Goal: Navigation & Orientation: Find specific page/section

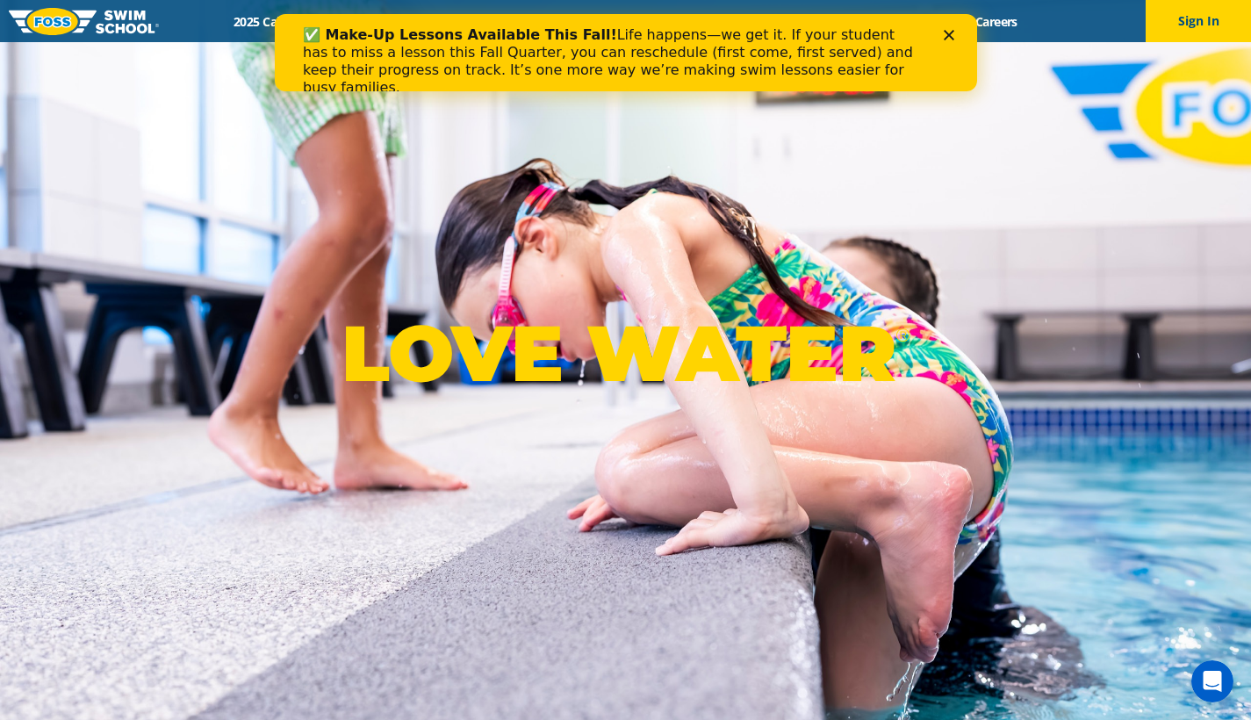
click at [951, 27] on div "✅ Make-Up Lessons Available This Fall! Life happens—we get it. If your student …" at bounding box center [625, 61] width 702 height 81
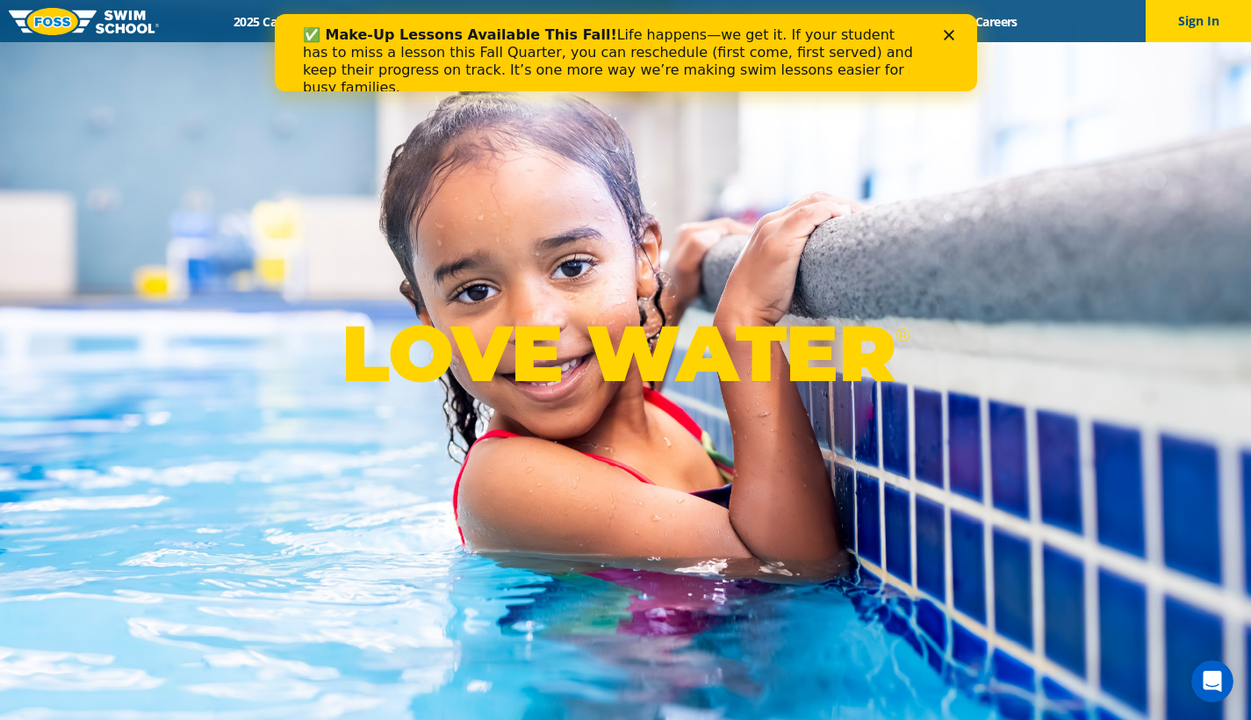
click at [951, 34] on icon "Close" at bounding box center [948, 35] width 11 height 11
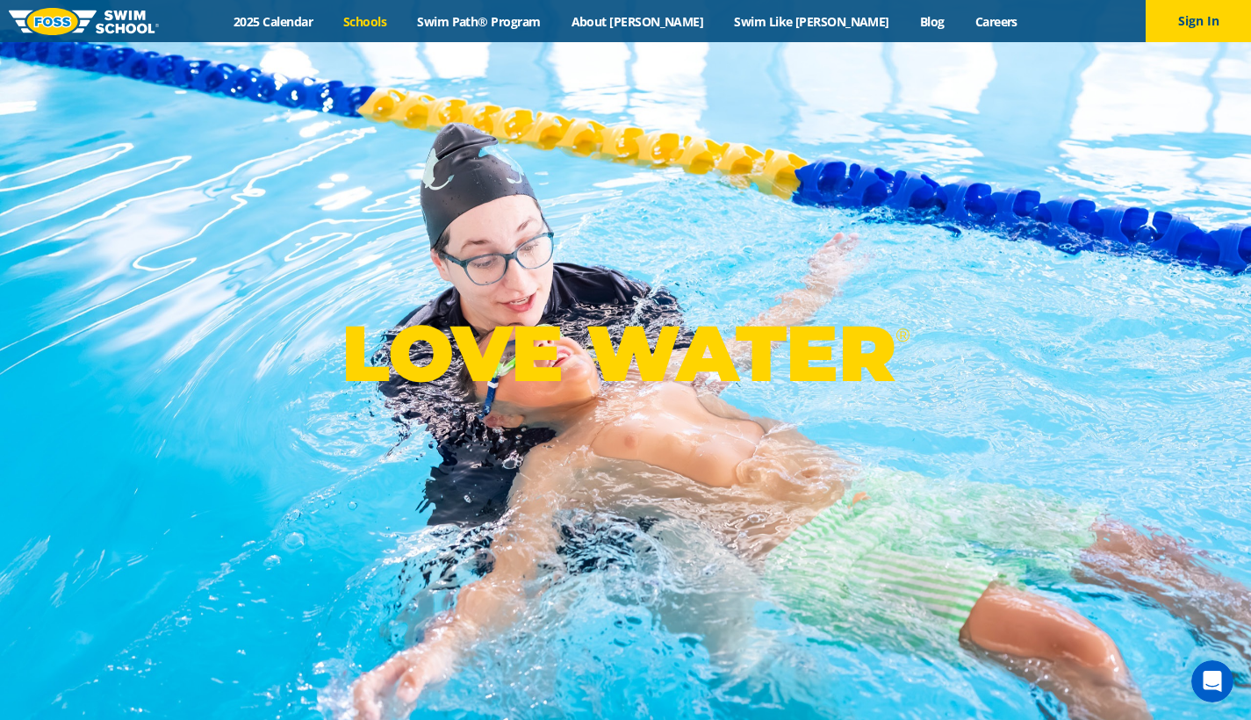
click at [402, 24] on link "Schools" at bounding box center [365, 21] width 74 height 17
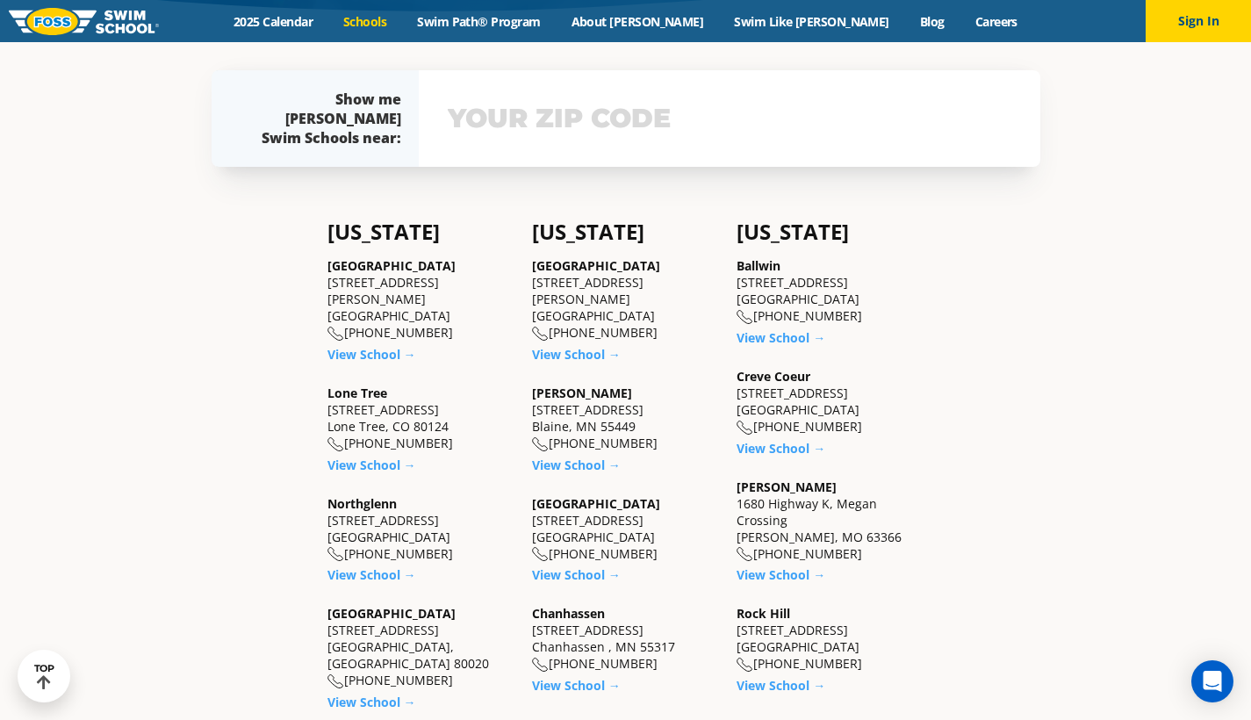
scroll to position [502, 0]
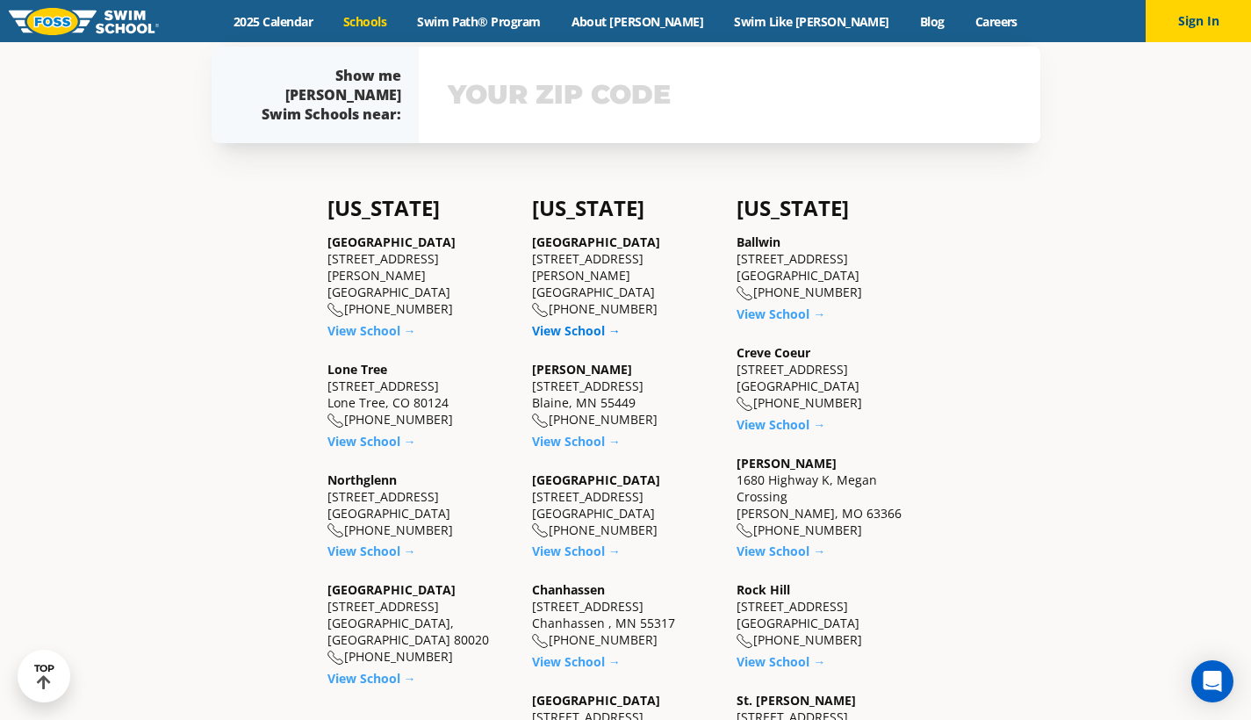
click at [580, 322] on link "View School →" at bounding box center [576, 330] width 89 height 17
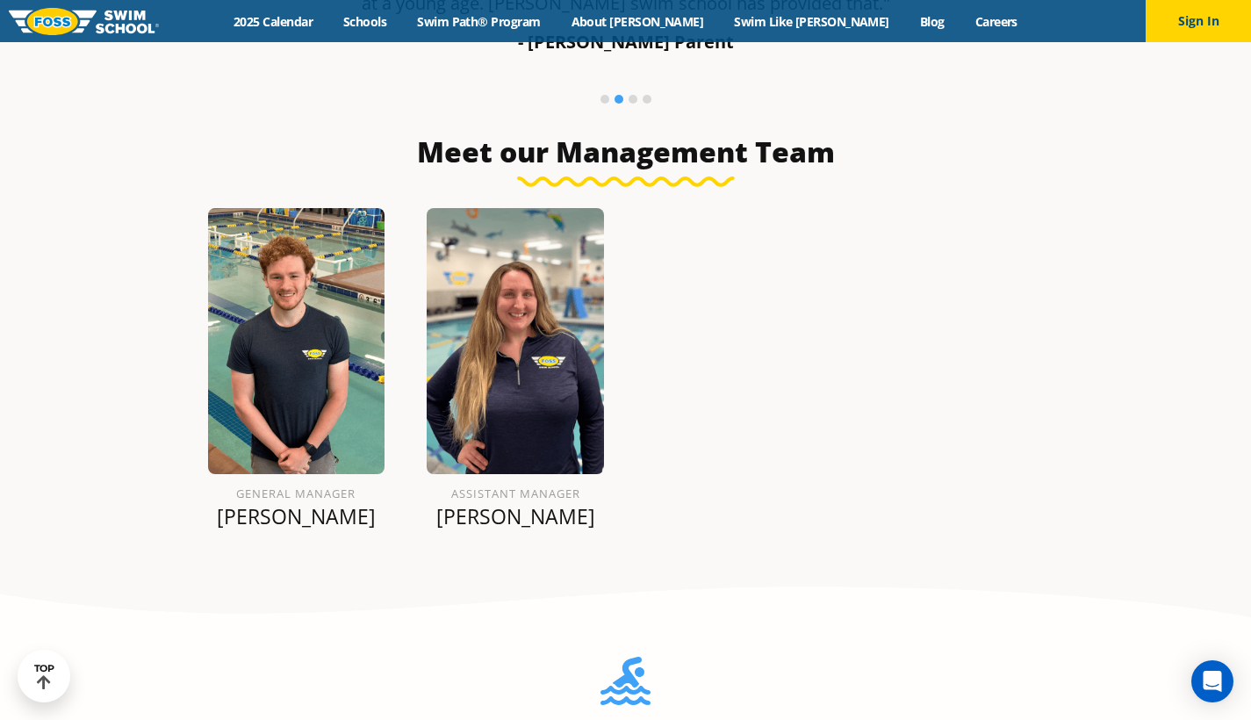
scroll to position [1482, 0]
click at [402, 20] on link "Schools" at bounding box center [365, 21] width 74 height 17
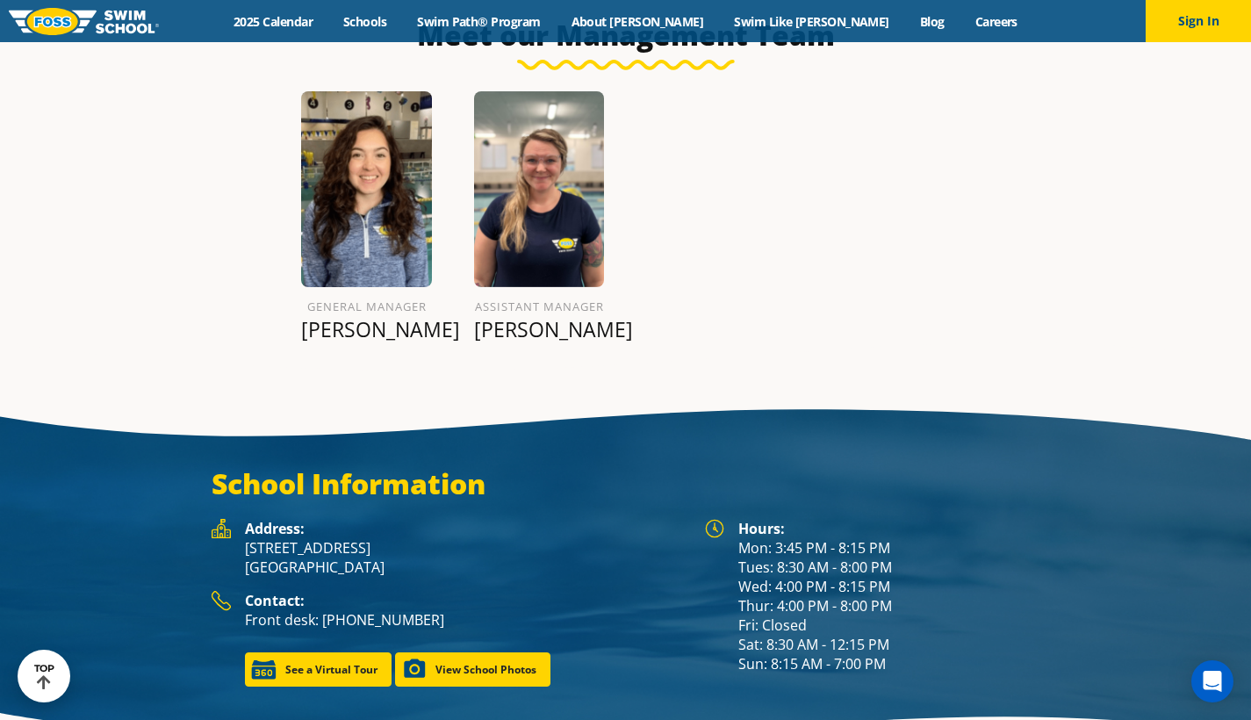
scroll to position [2134, 0]
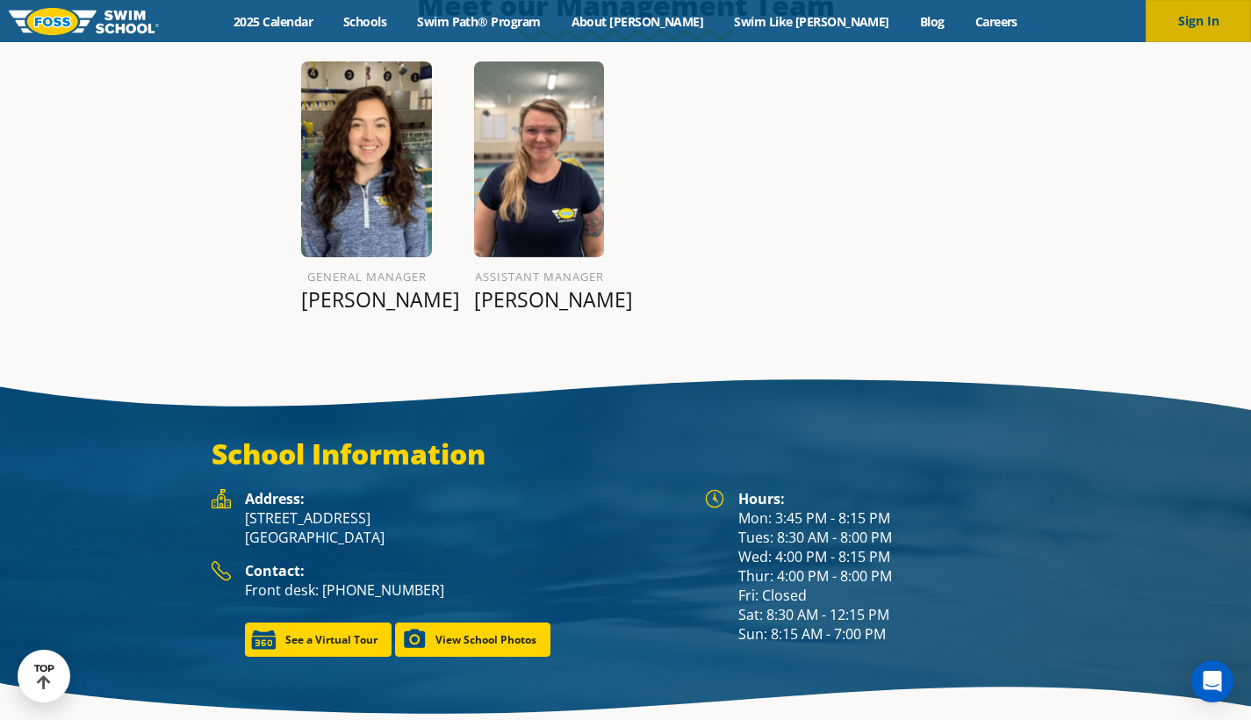
click at [1199, 18] on button "Sign In" at bounding box center [1197, 21] width 105 height 42
